Goal: Ask a question

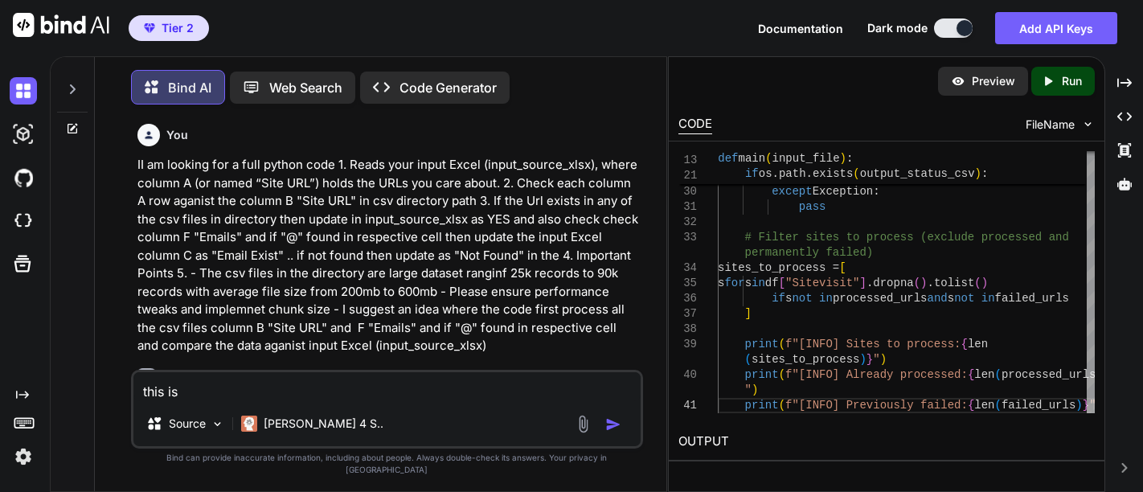
type textarea "this is"
type textarea "x"
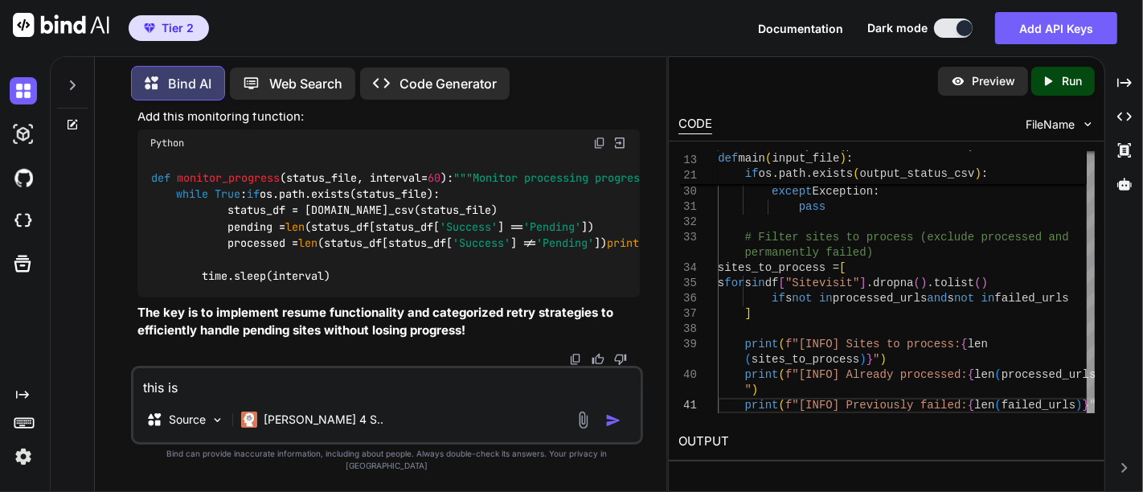
type textarea "this is i"
type textarea "x"
type textarea "this is ir"
type textarea "x"
type textarea "this is irr"
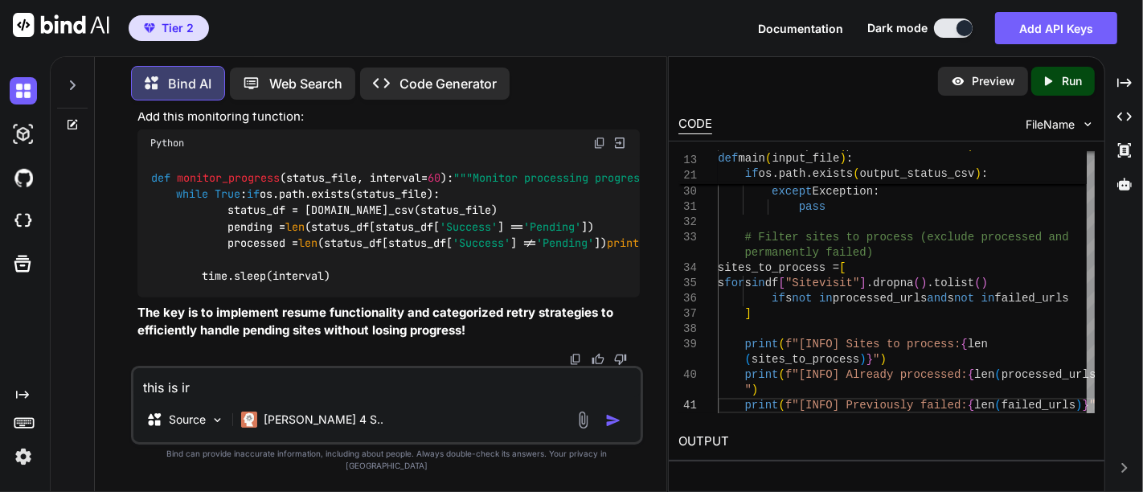
type textarea "x"
type textarea "this is [PERSON_NAME]"
type textarea "x"
type textarea "this is irrit"
type textarea "x"
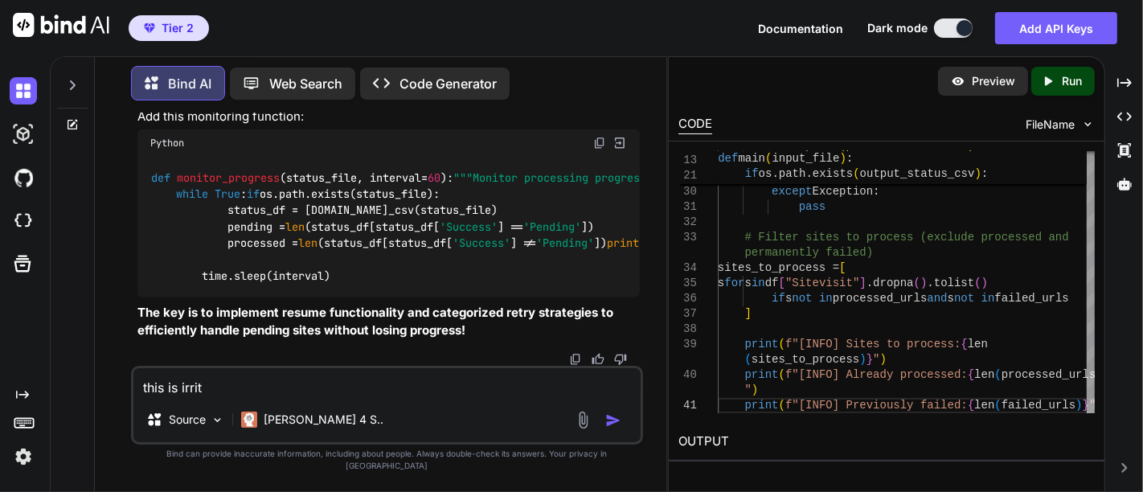
type textarea "this is irrita"
type textarea "x"
type textarea "this is irritat"
type textarea "x"
type textarea "this is irritati"
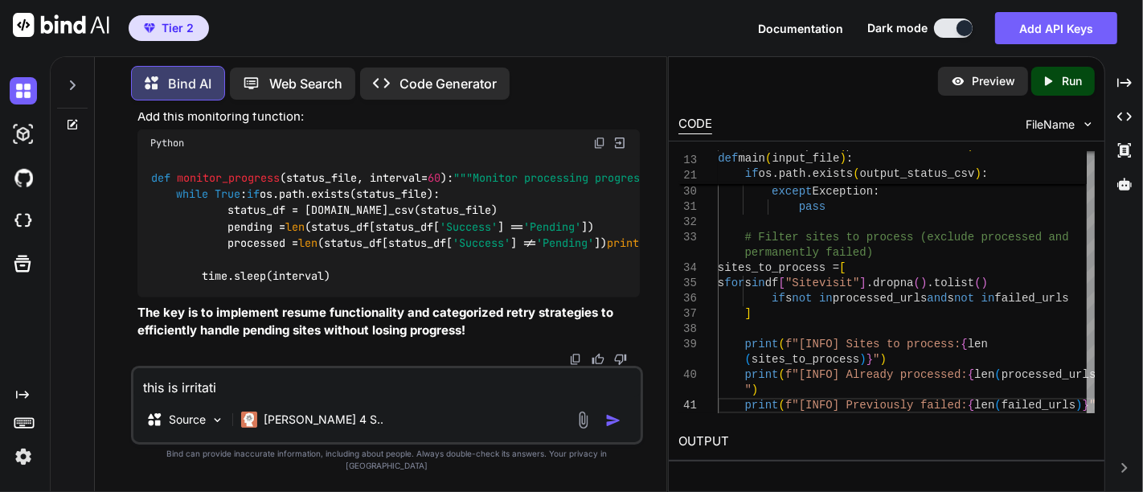
type textarea "x"
type textarea "this is irritatin"
type textarea "x"
type textarea "this is irritating"
type textarea "x"
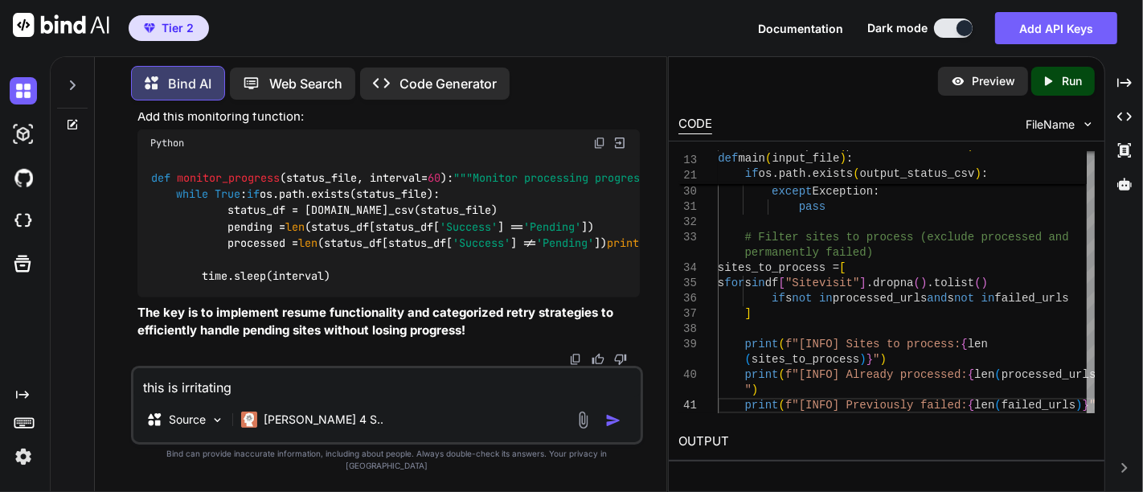
type textarea "this is irritating."
type textarea "x"
type textarea "this is irritating.."
type textarea "x"
type textarea "this is irritating..."
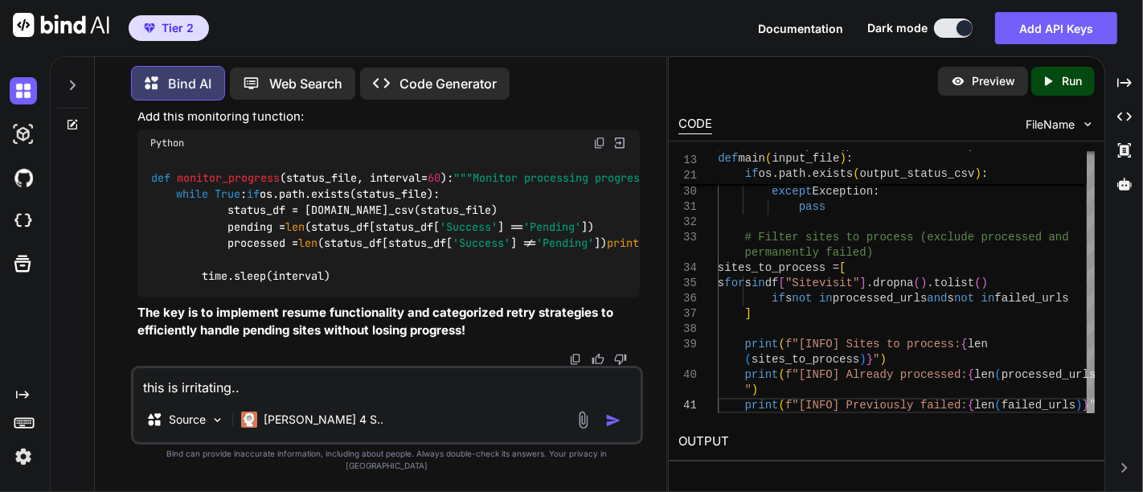
type textarea "x"
type textarea "this is irritating...."
type textarea "x"
type textarea "this is irritating....[DATE] 08:38:02,822 - WARNING - Retrying (Retry(total=0, …"
type textarea "x"
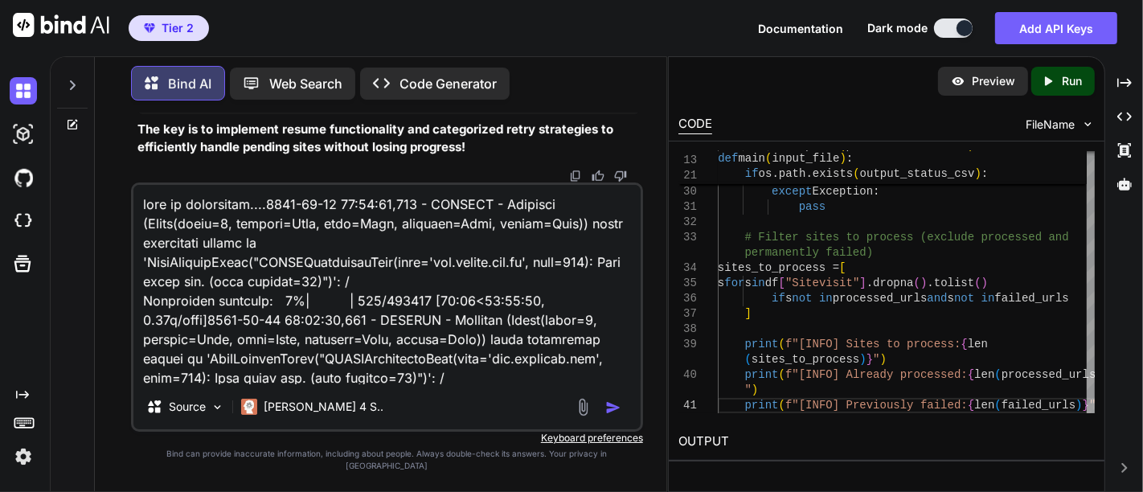
scroll to position [1467, 0]
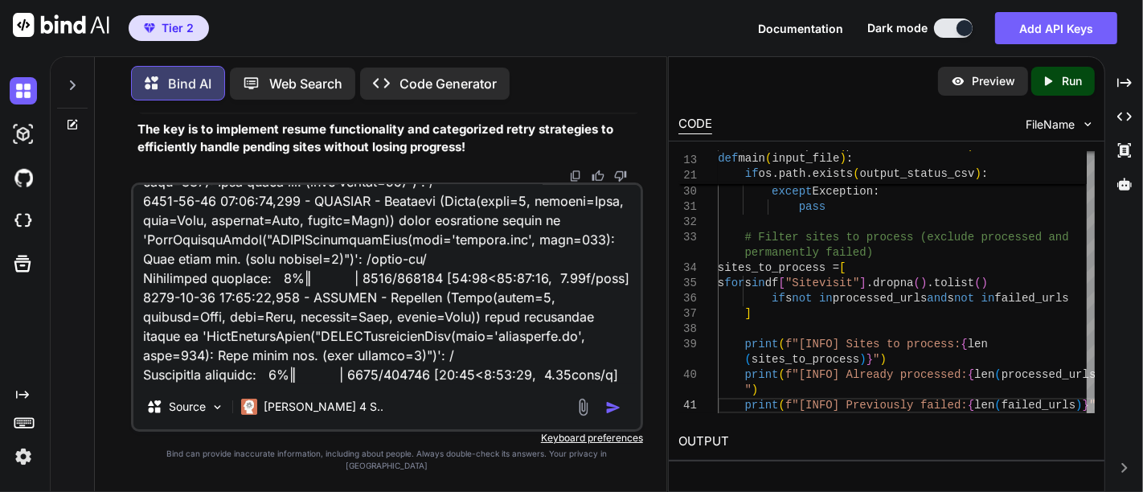
type textarea "this is irritating....[DATE] 08:38:02,822 - WARNING - Retrying (Retry(total=0, …"
click at [611, 416] on img "button" at bounding box center [613, 408] width 16 height 16
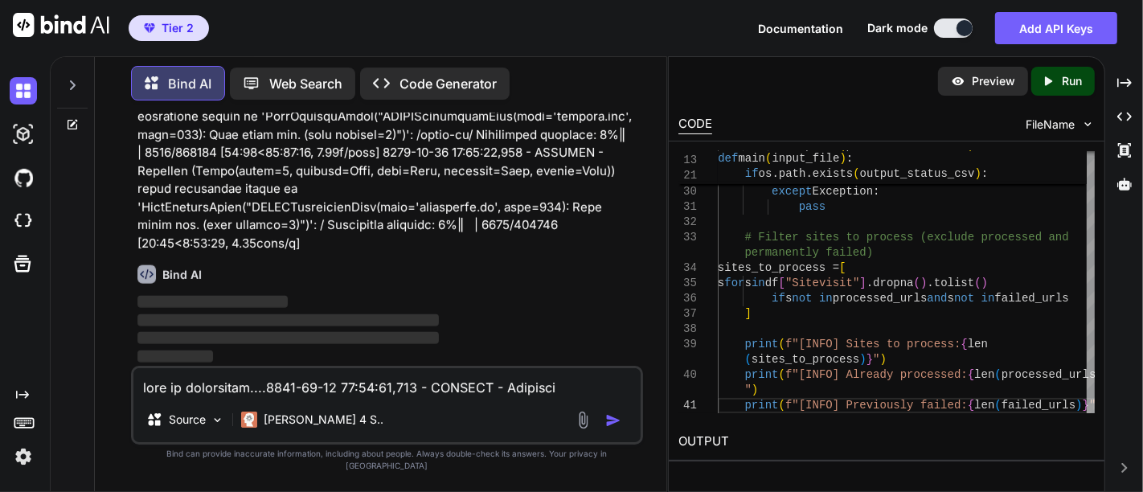
scroll to position [161665, 0]
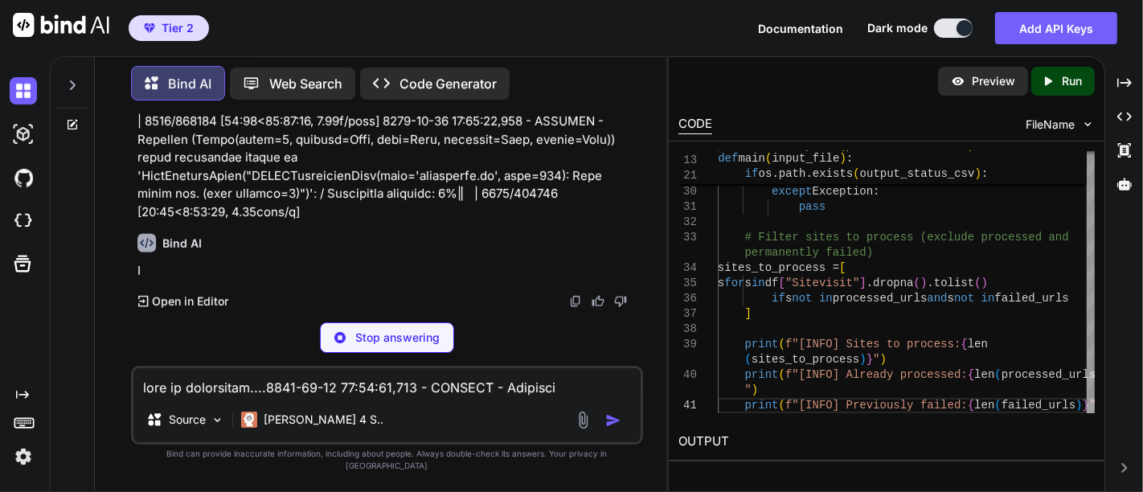
scroll to position [162818, 0]
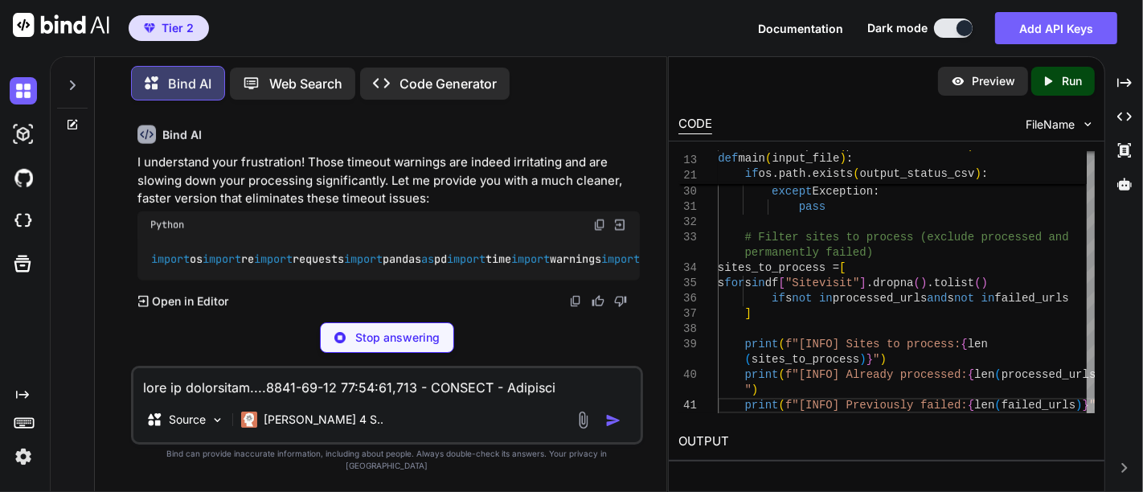
click at [367, 208] on p "I understand your frustration! Those timeout warnings are indeed irritating and…" at bounding box center [388, 181] width 503 height 55
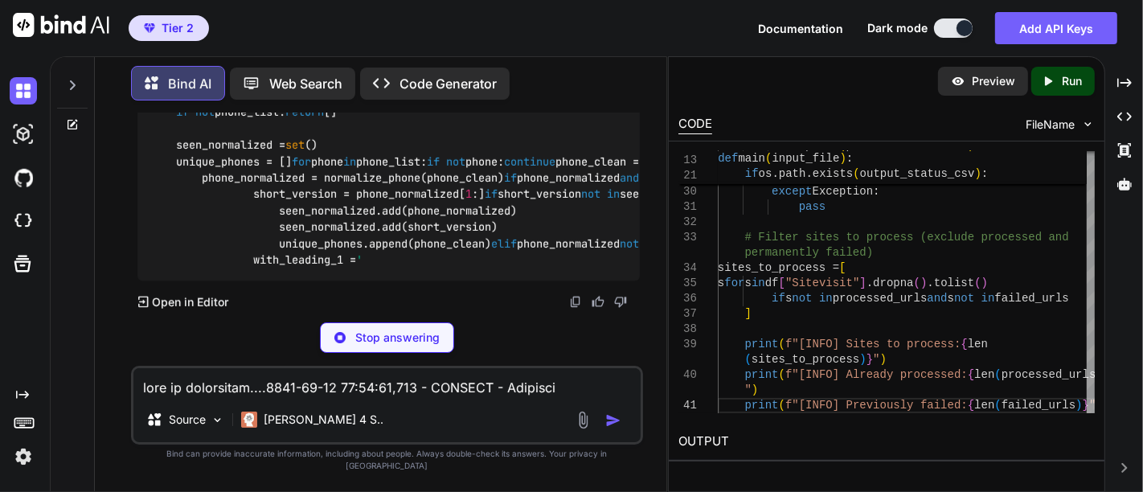
scroll to position [166601, 0]
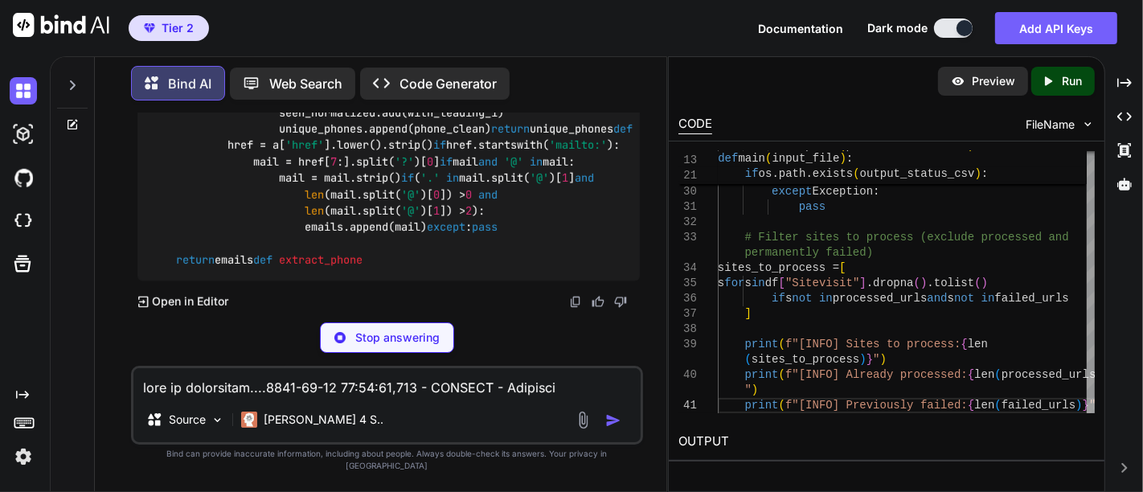
scroll to position [167060, 0]
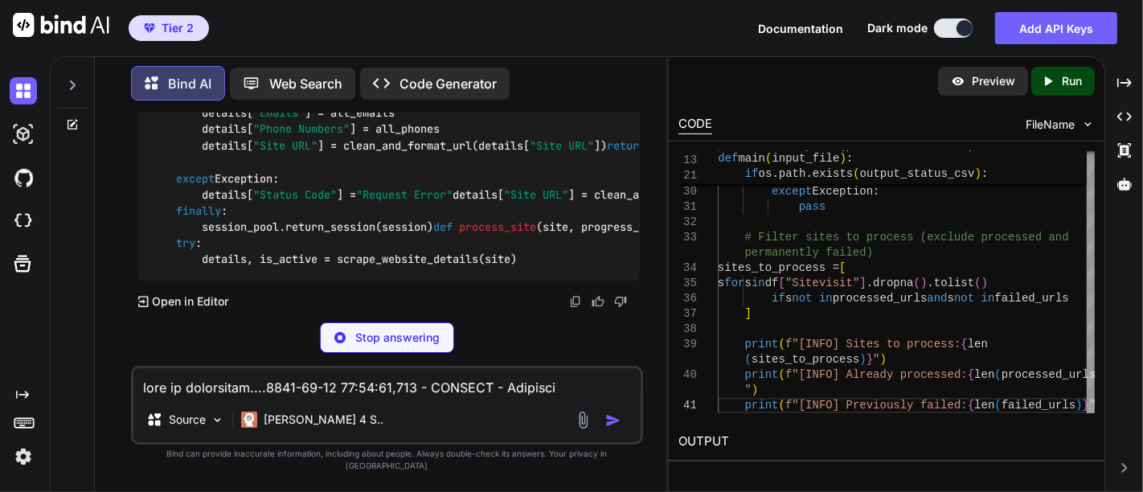
scroll to position [169027, 0]
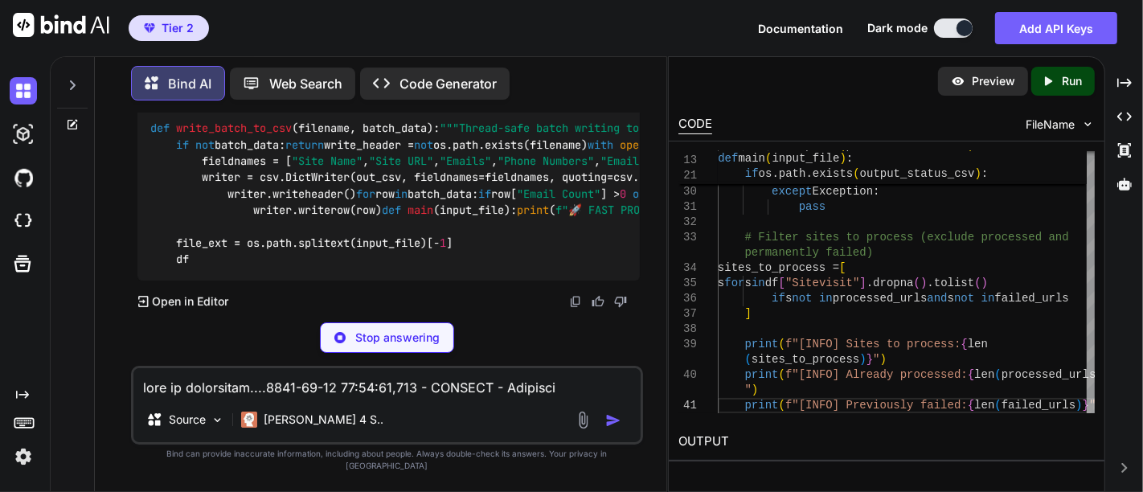
type textarea "x"
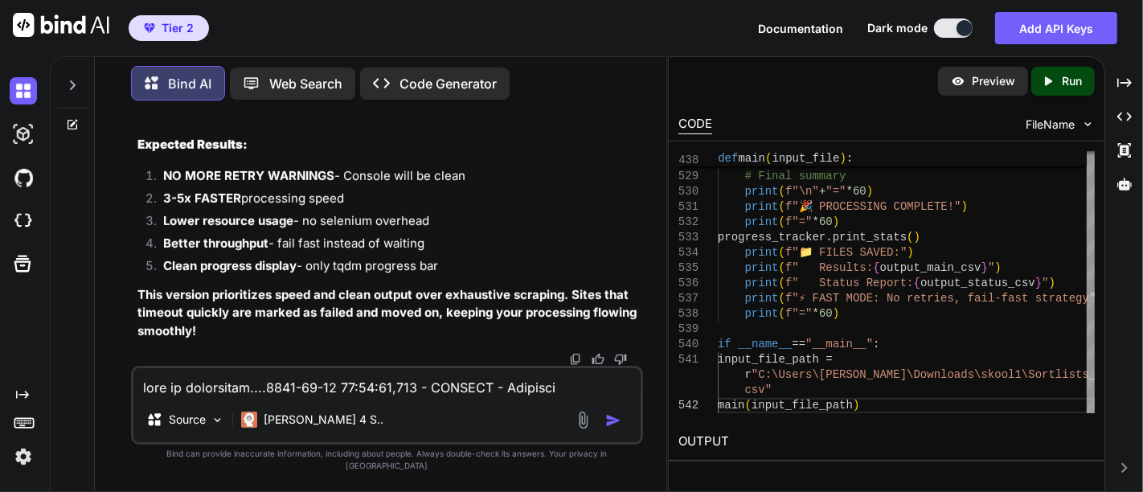
scroll to position [163010, 0]
